Goal: Transaction & Acquisition: Purchase product/service

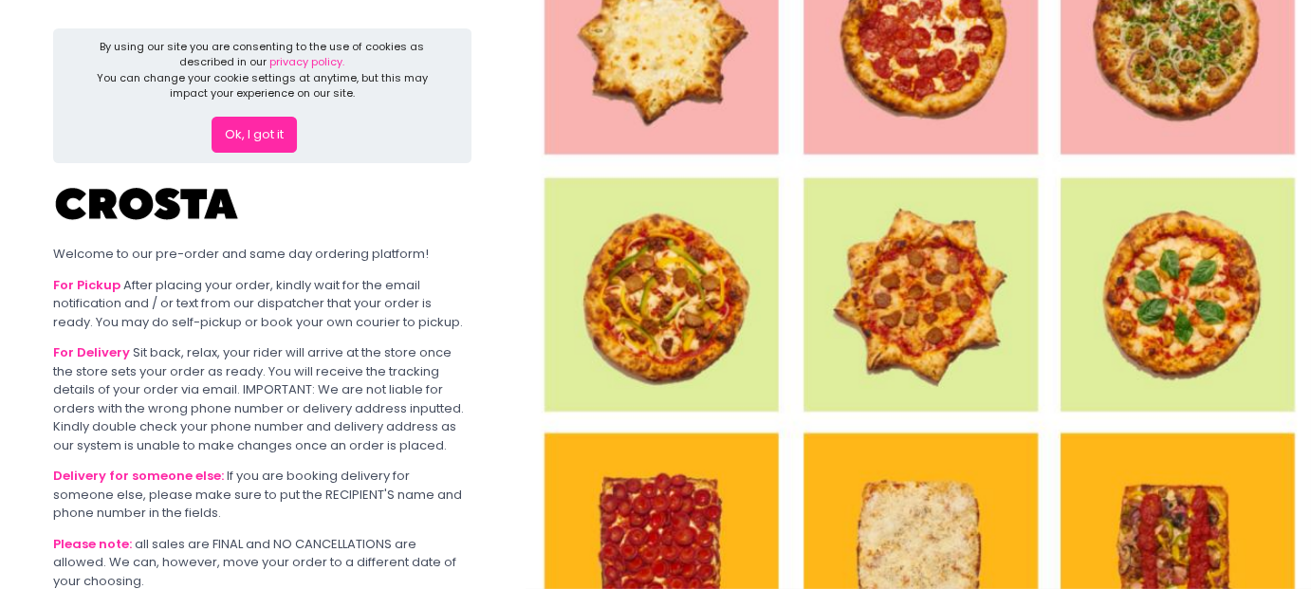
click at [246, 138] on button "Ok, I got it" at bounding box center [253, 135] width 85 height 36
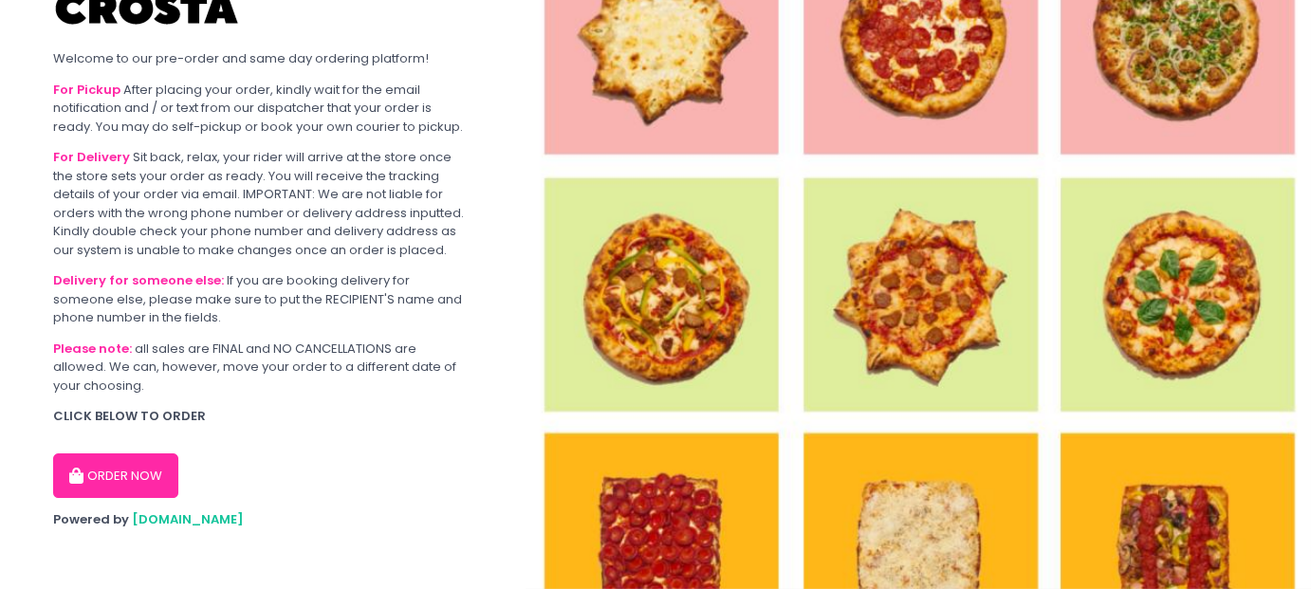
scroll to position [53, 0]
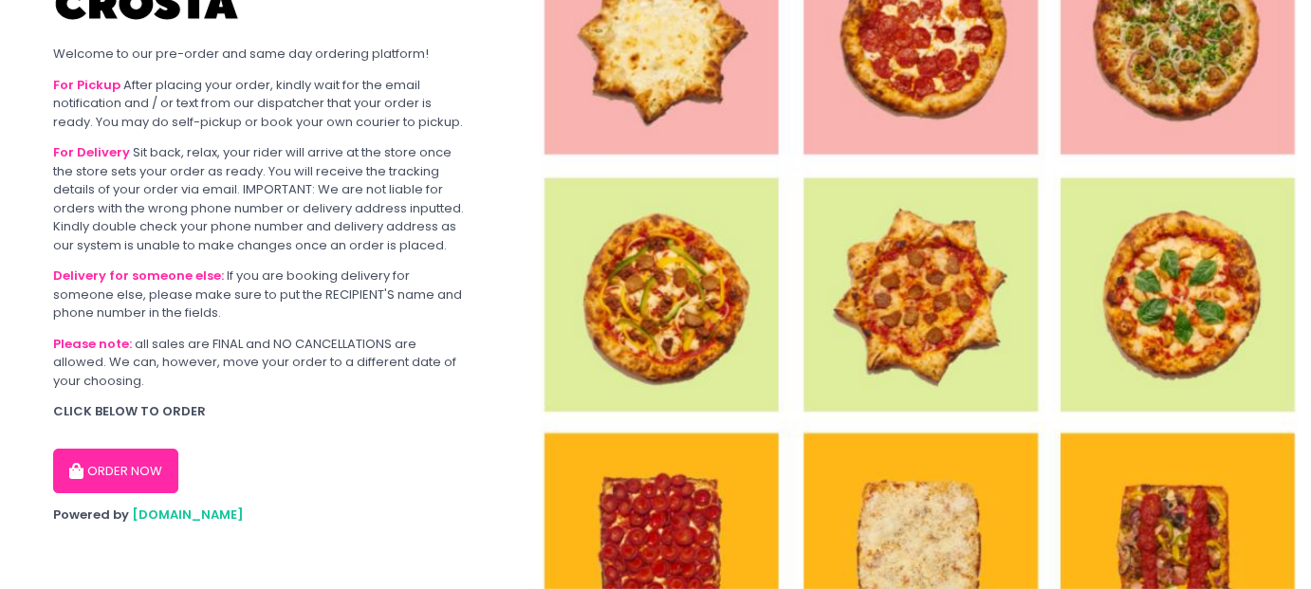
click at [941, 330] on img at bounding box center [917, 294] width 786 height 589
click at [128, 482] on button "ORDER NOW" at bounding box center [115, 472] width 125 height 46
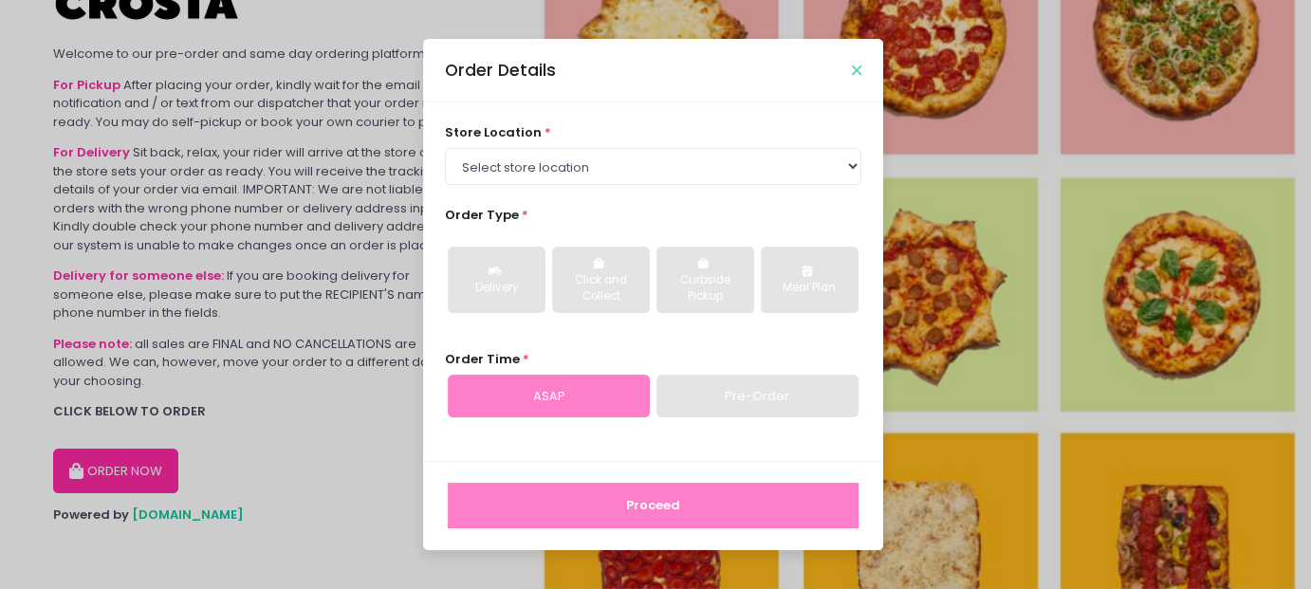
click at [854, 73] on icon "Close" at bounding box center [856, 71] width 9 height 14
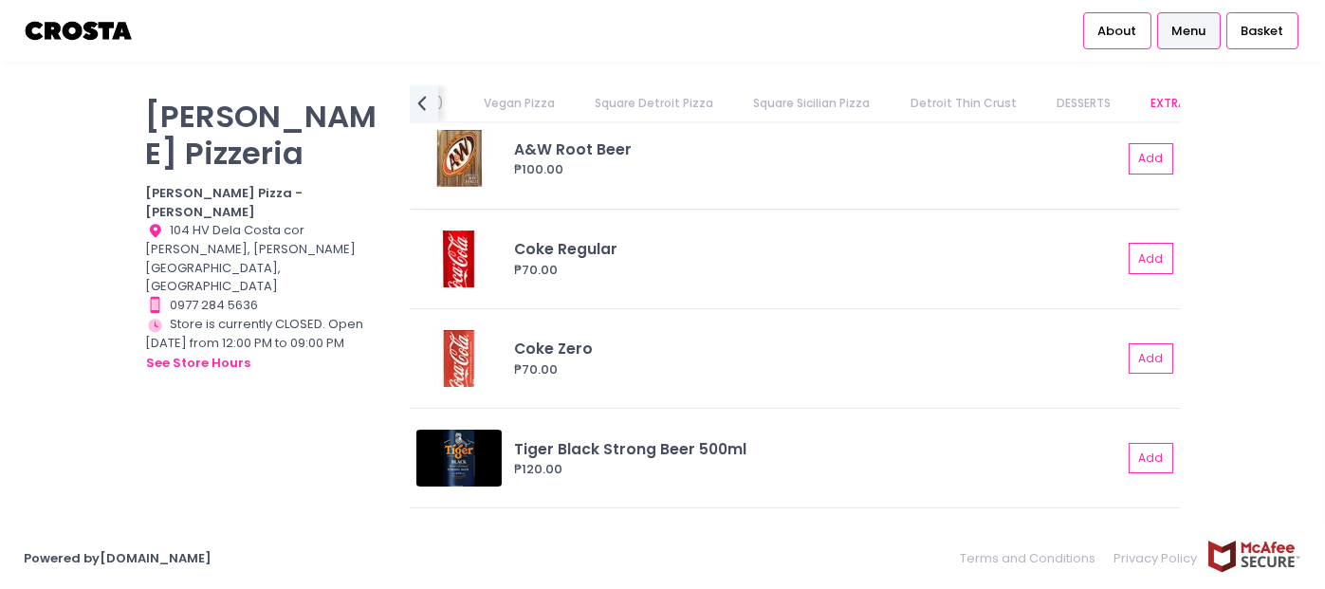
scroll to position [4623, 0]
